Goal: Task Accomplishment & Management: Manage account settings

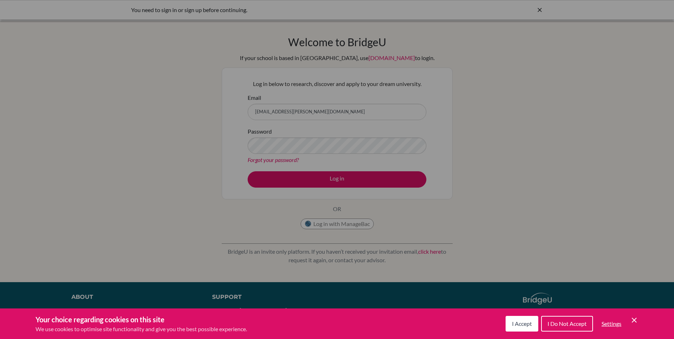
click at [519, 324] on span "I Accept" at bounding box center [522, 323] width 20 height 7
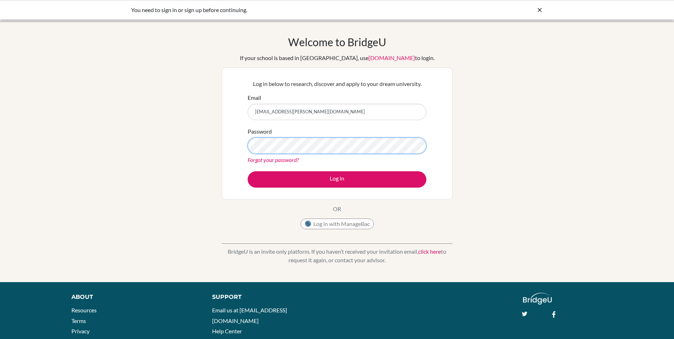
click at [248, 171] on button "Log in" at bounding box center [337, 179] width 179 height 16
click at [277, 160] on link "Forgot your password?" at bounding box center [273, 159] width 51 height 7
click at [248, 171] on button "Log in" at bounding box center [337, 179] width 179 height 16
